Goal: Task Accomplishment & Management: Complete application form

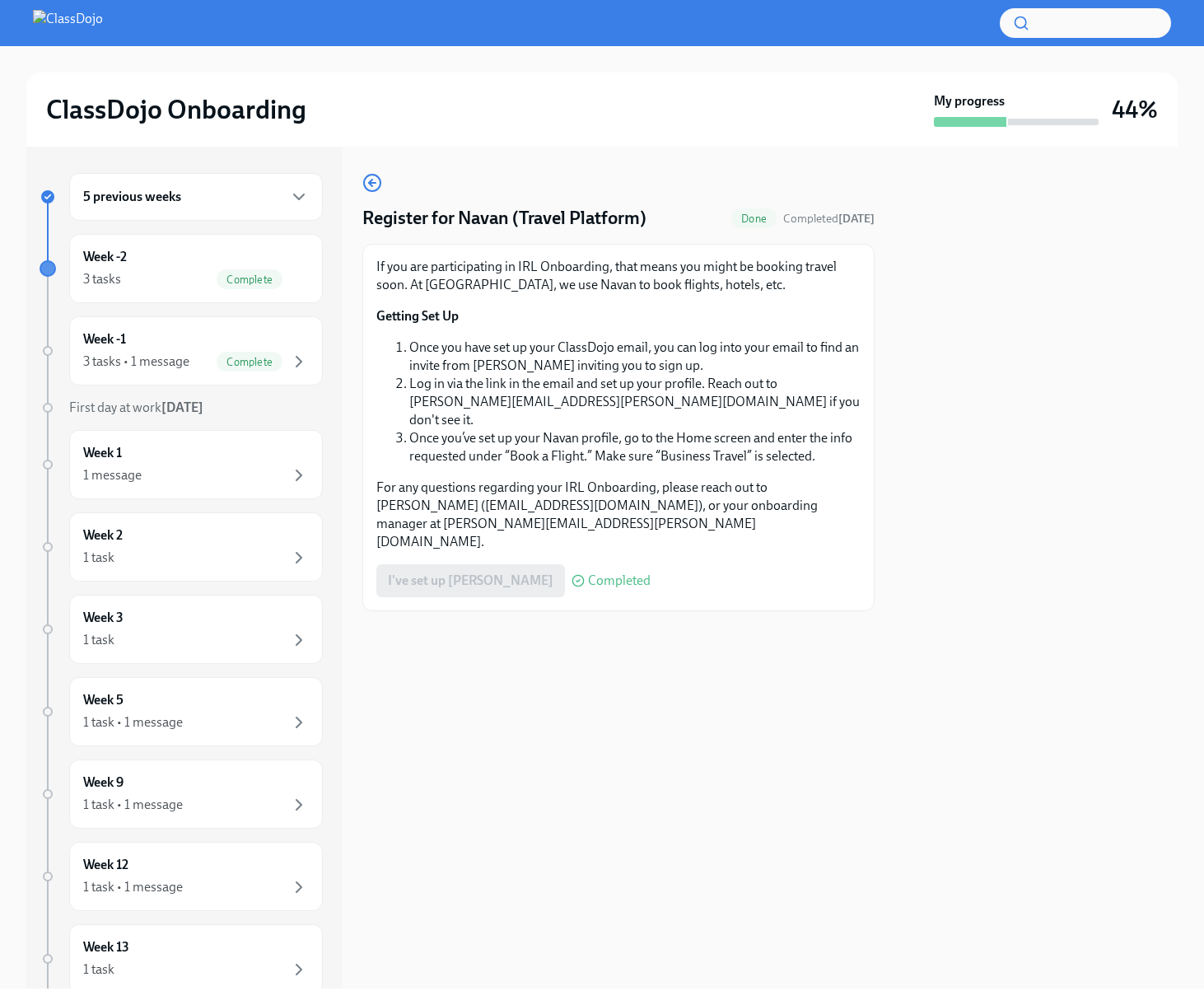
click at [522, 315] on p "Getting Set Up" at bounding box center [619, 316] width 484 height 18
click at [191, 273] on div "3 tasks Complete" at bounding box center [196, 279] width 226 height 20
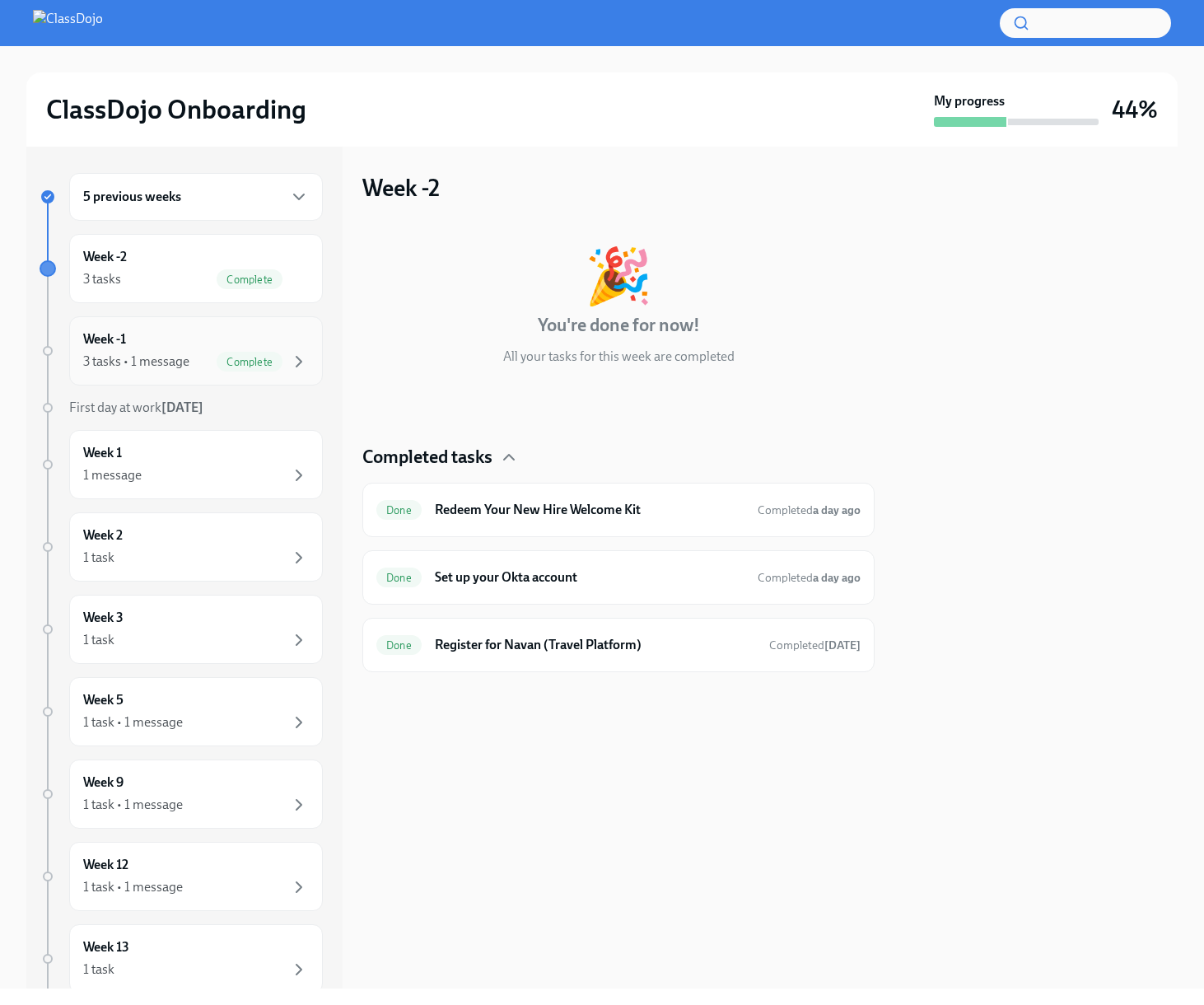
click at [180, 358] on div "3 tasks • 1 message" at bounding box center [136, 361] width 107 height 18
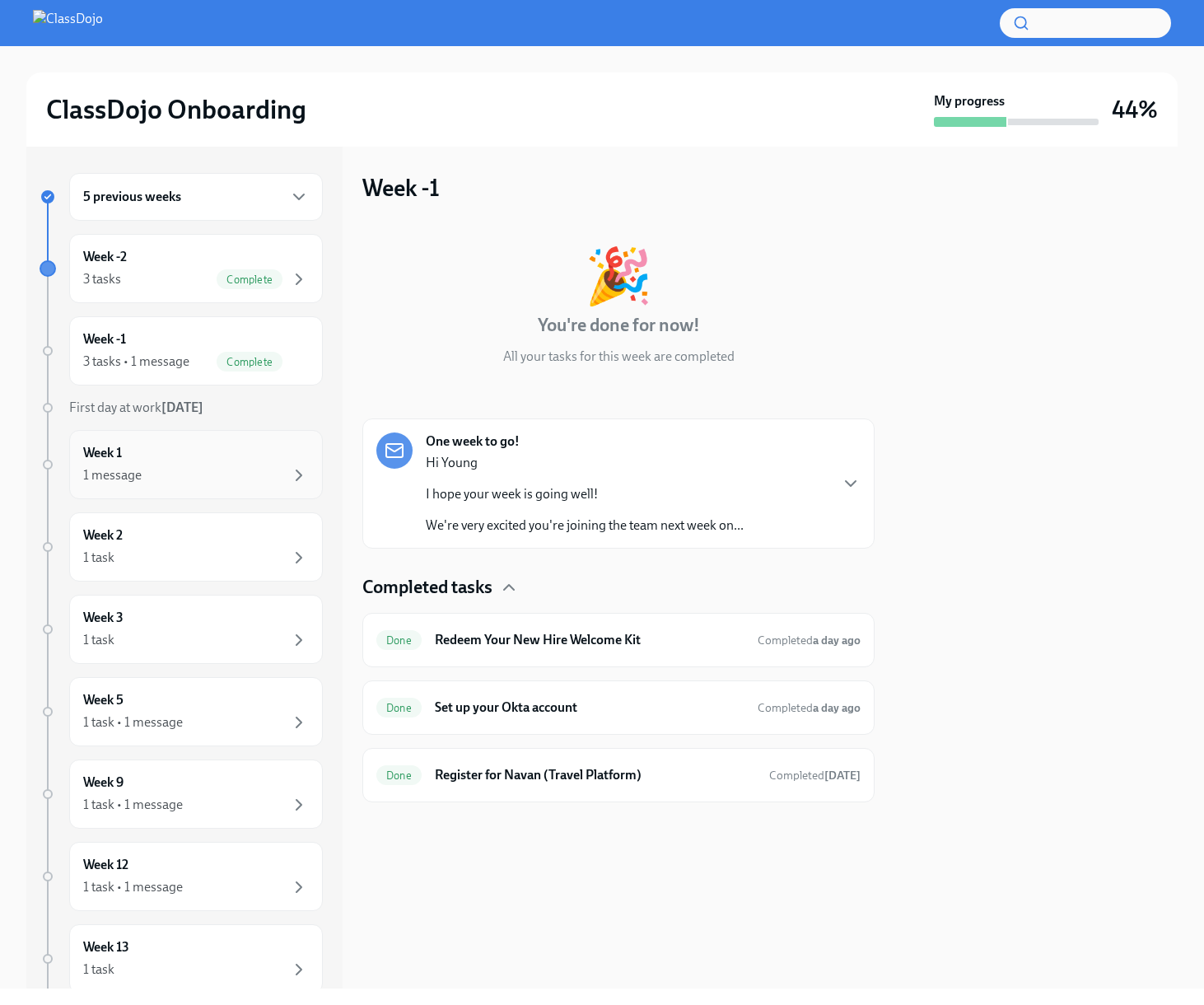
click at [190, 447] on div "Week 1 1 message" at bounding box center [196, 465] width 226 height 42
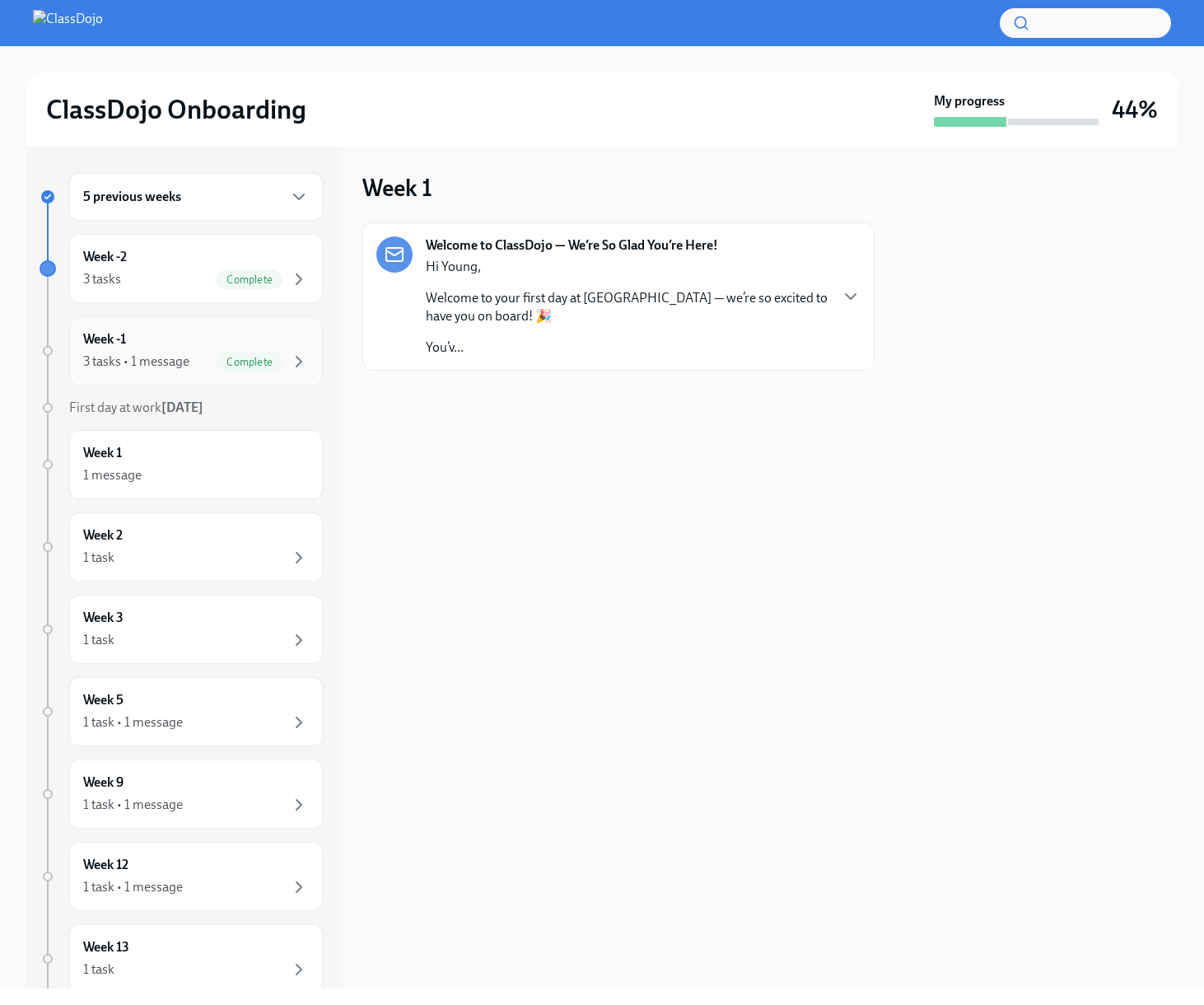
click at [179, 363] on div "3 tasks • 1 message" at bounding box center [136, 361] width 107 height 18
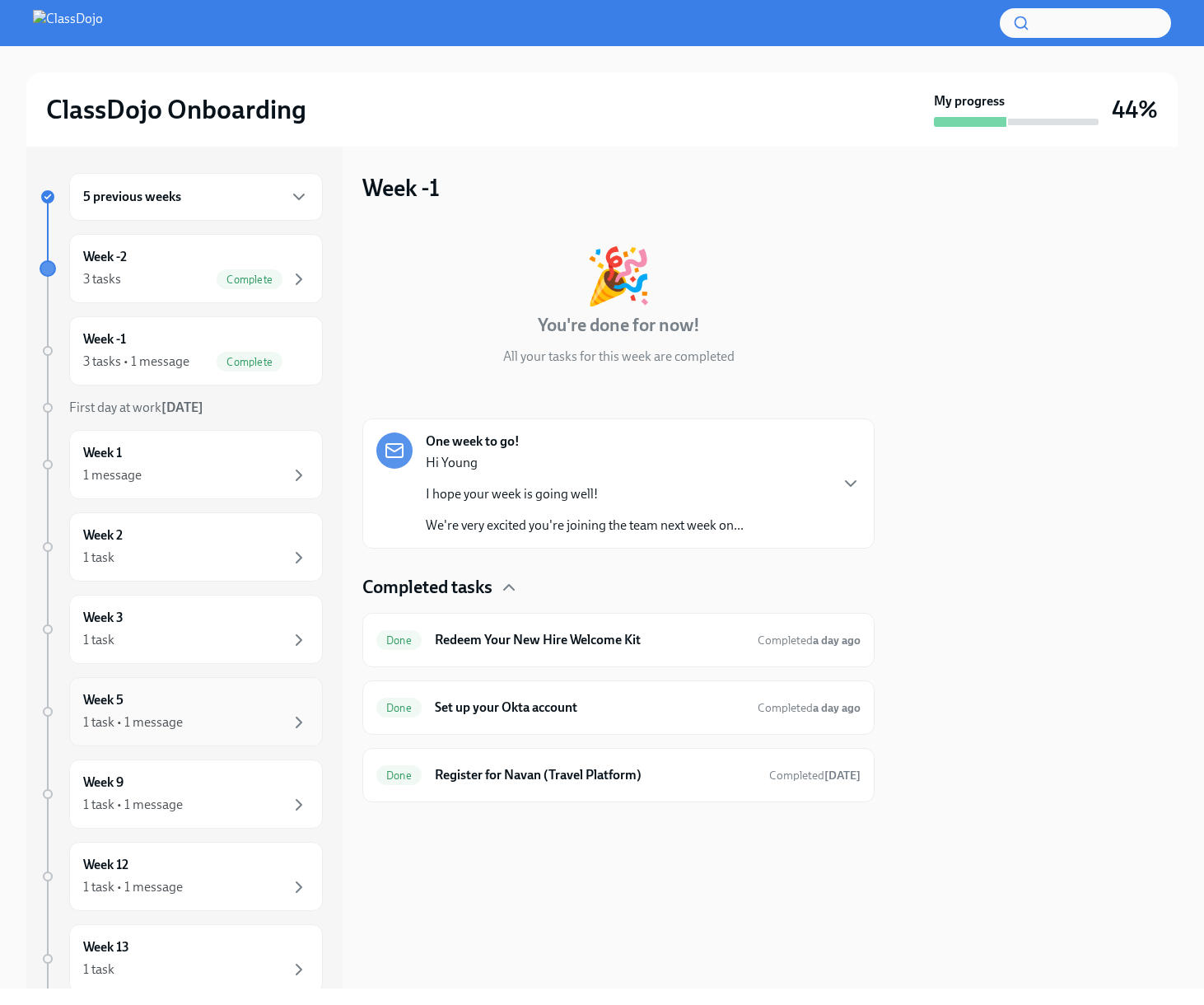
scroll to position [102, 0]
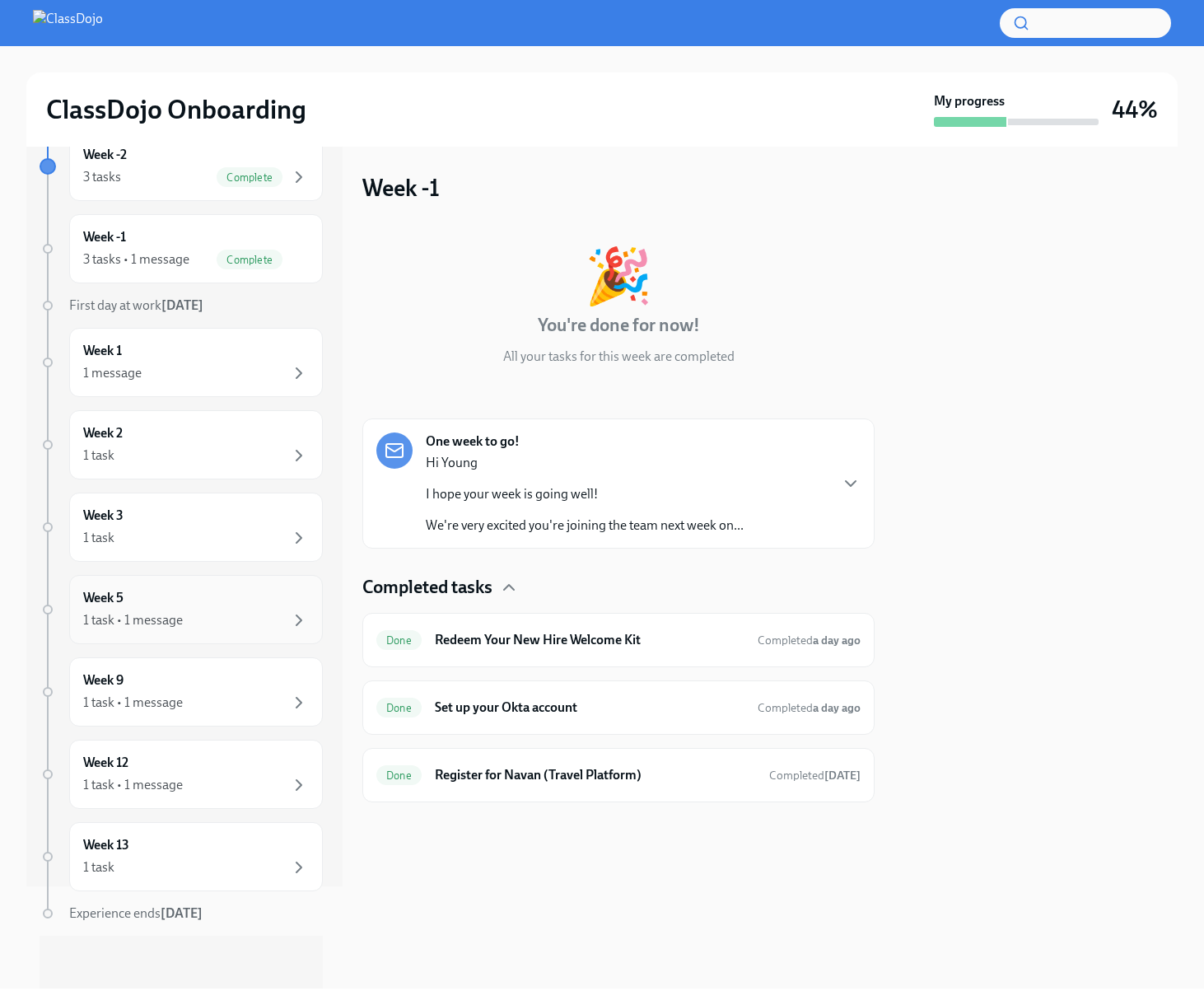
click at [145, 614] on div "1 task • 1 message" at bounding box center [133, 620] width 99 height 18
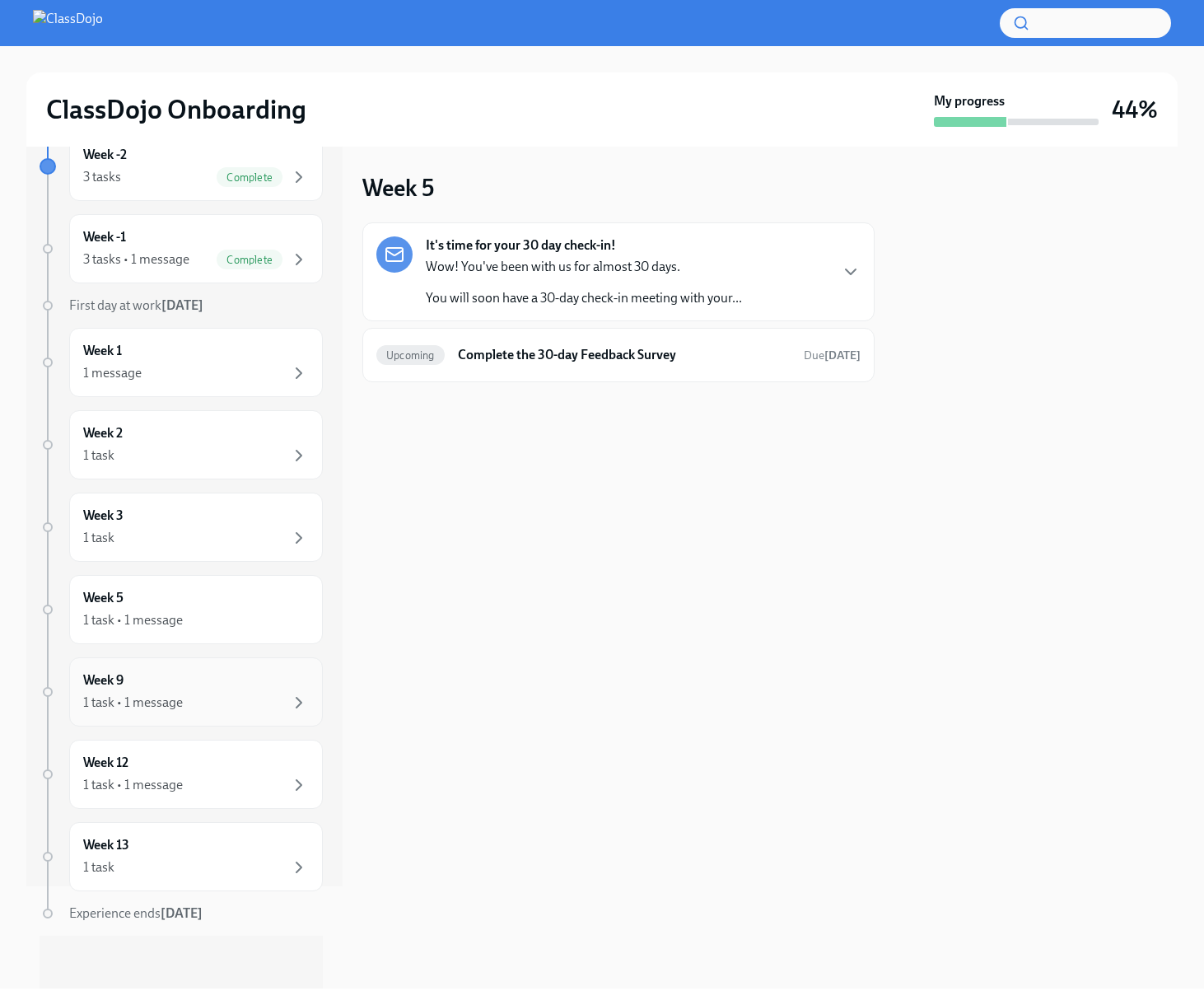
click at [176, 675] on div "Week 9 1 task • 1 message" at bounding box center [196, 692] width 226 height 42
click at [183, 765] on div "Week 12 1 task • 1 message" at bounding box center [196, 774] width 226 height 42
click at [191, 700] on div "1 task • 1 message" at bounding box center [196, 703] width 226 height 20
click at [194, 366] on div "1 message" at bounding box center [196, 373] width 226 height 20
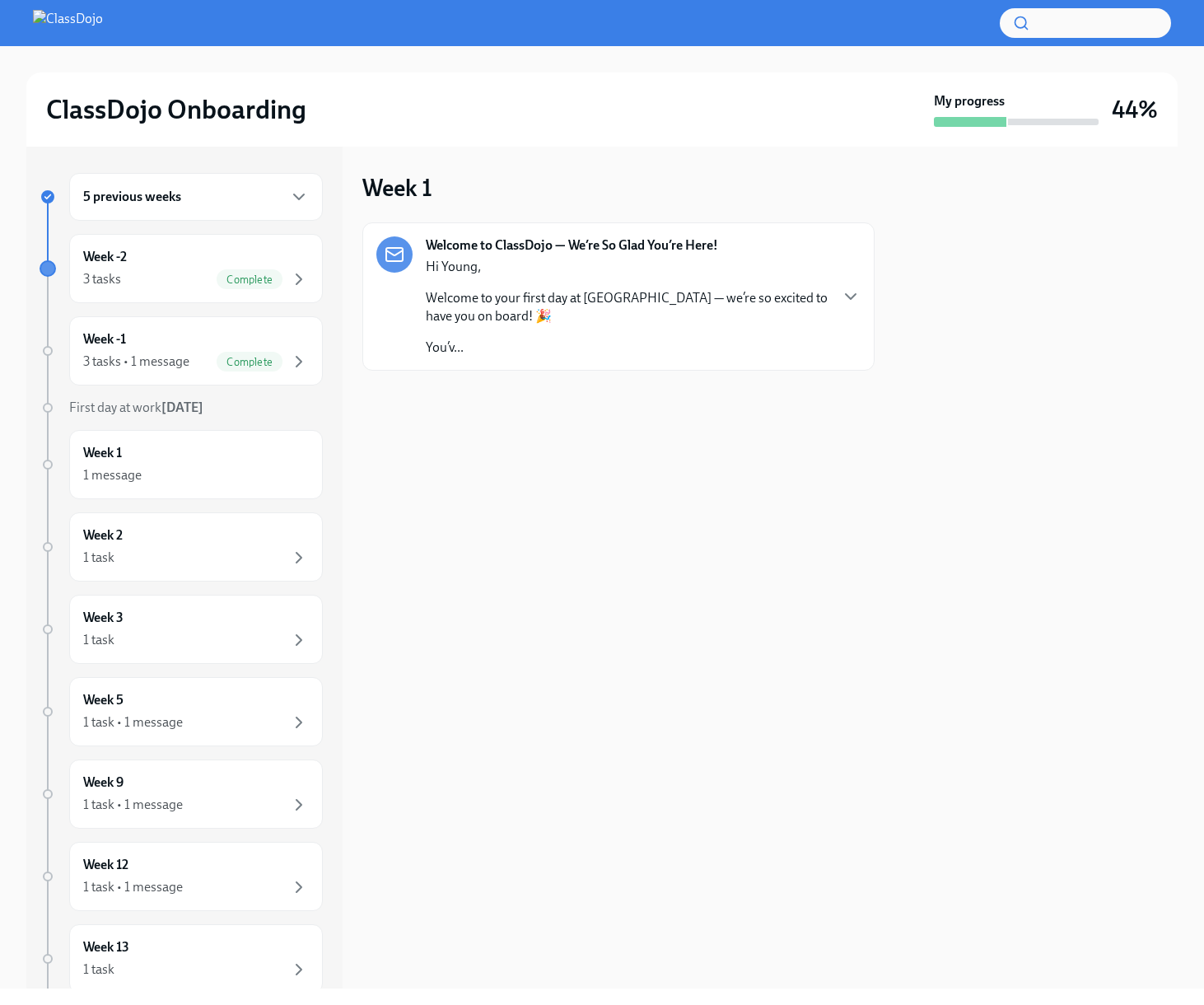
click at [514, 482] on div "Week 1 Welcome to ClassDojo — We’re So Glad You’re Here! Hi [PERSON_NAME], Welc…" at bounding box center [618, 567] width 512 height 842
